Goal: Book appointment/travel/reservation

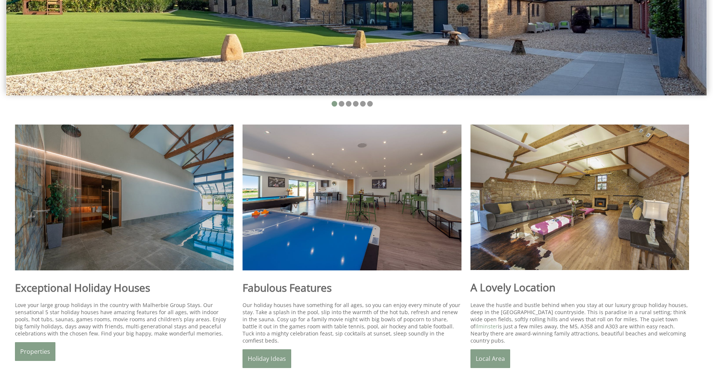
scroll to position [264, 0]
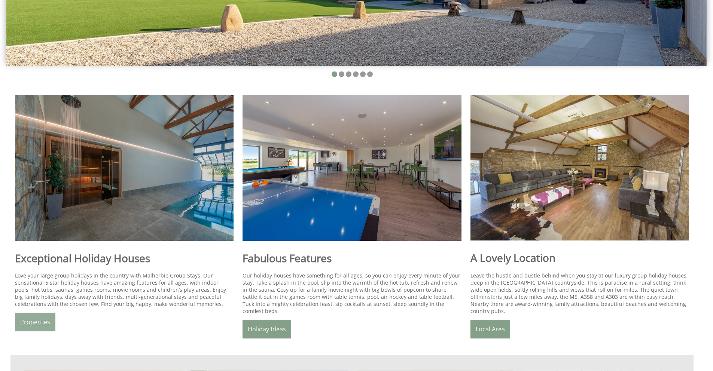
click at [37, 317] on link "Properties" at bounding box center [35, 322] width 40 height 19
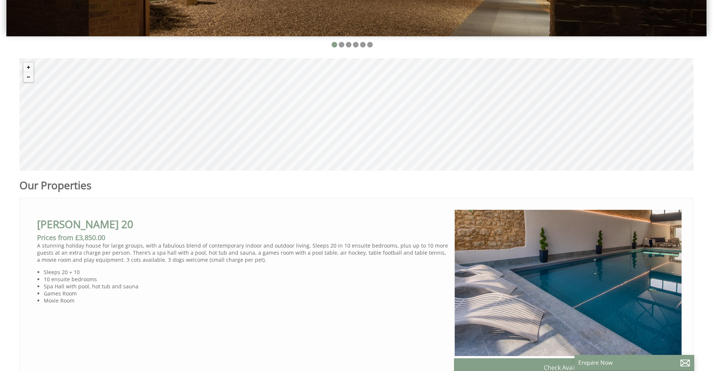
scroll to position [384, 0]
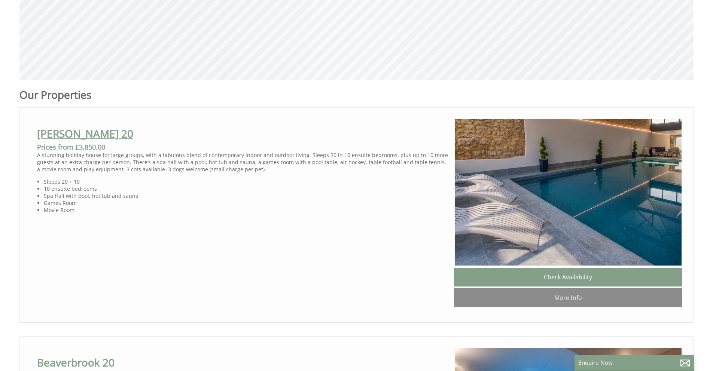
click at [51, 133] on link "[PERSON_NAME] 20" at bounding box center [85, 134] width 96 height 14
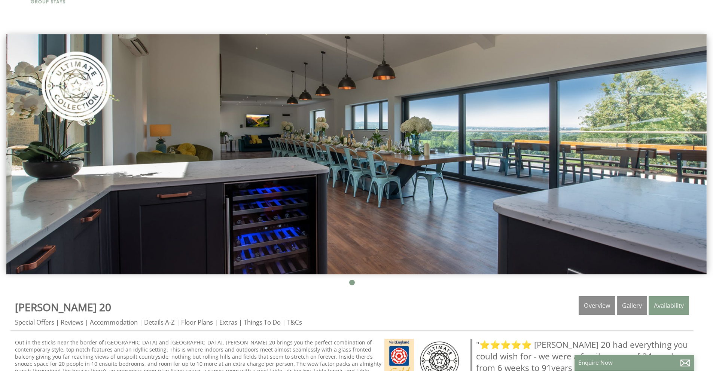
scroll to position [239, 0]
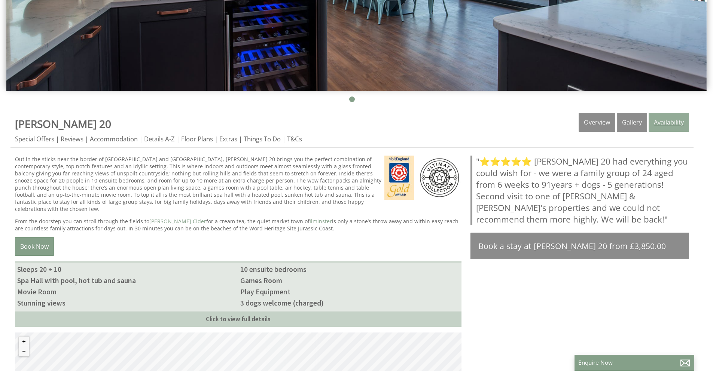
click at [654, 124] on link "Availability" at bounding box center [669, 122] width 40 height 19
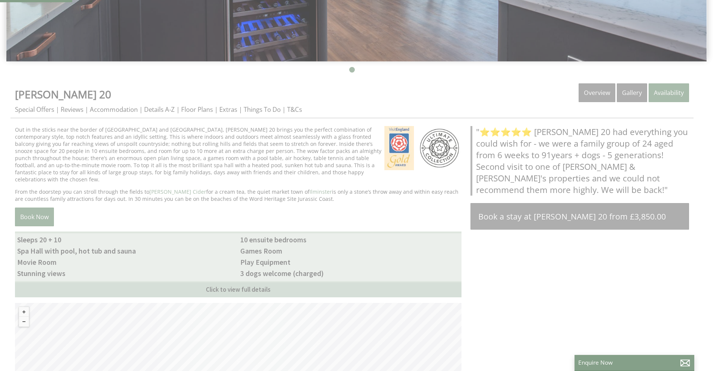
scroll to position [281, 0]
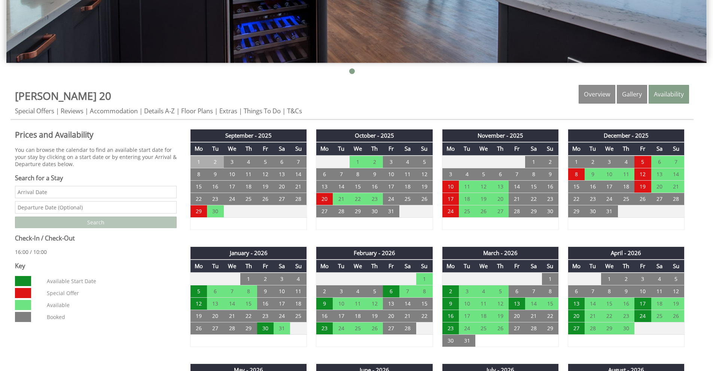
scroll to position [270, 0]
